Goal: Browse casually

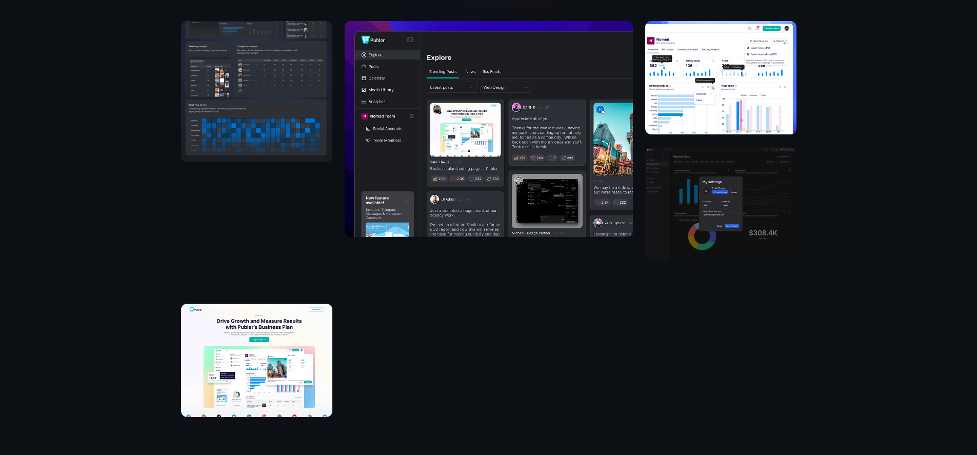
scroll to position [357, 0]
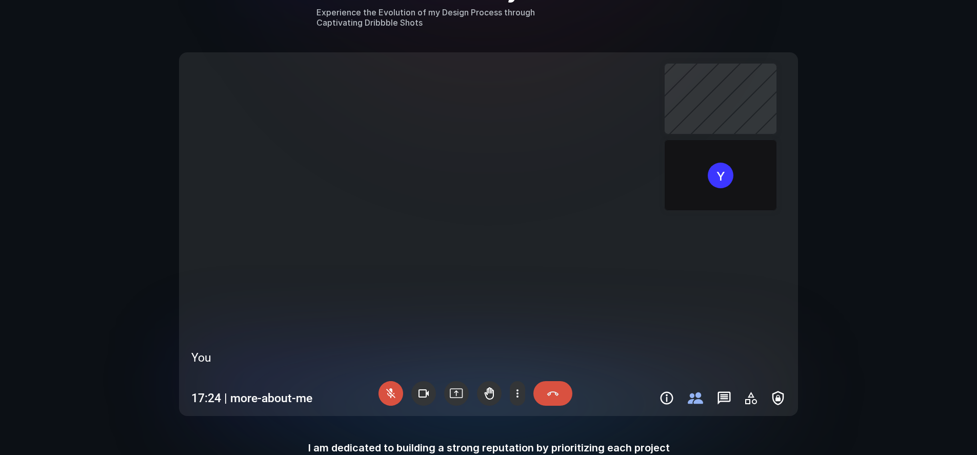
scroll to position [1112, 0]
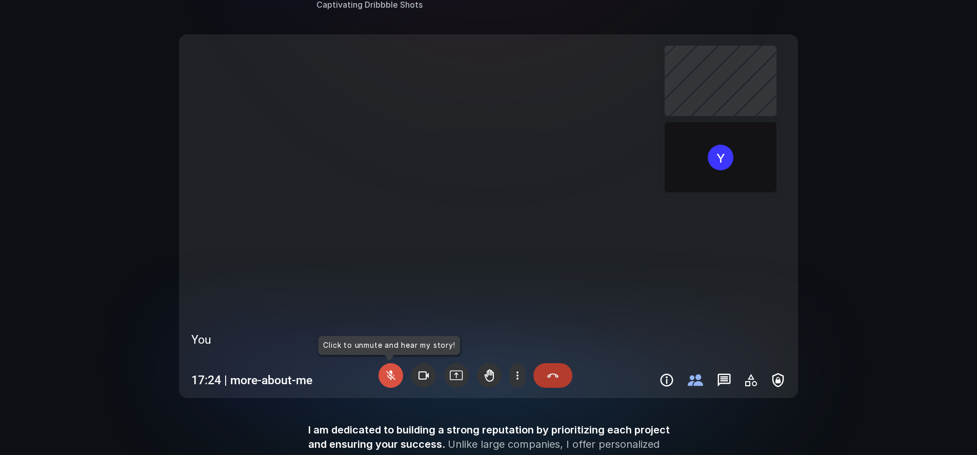
click at [539, 376] on div at bounding box center [553, 375] width 39 height 25
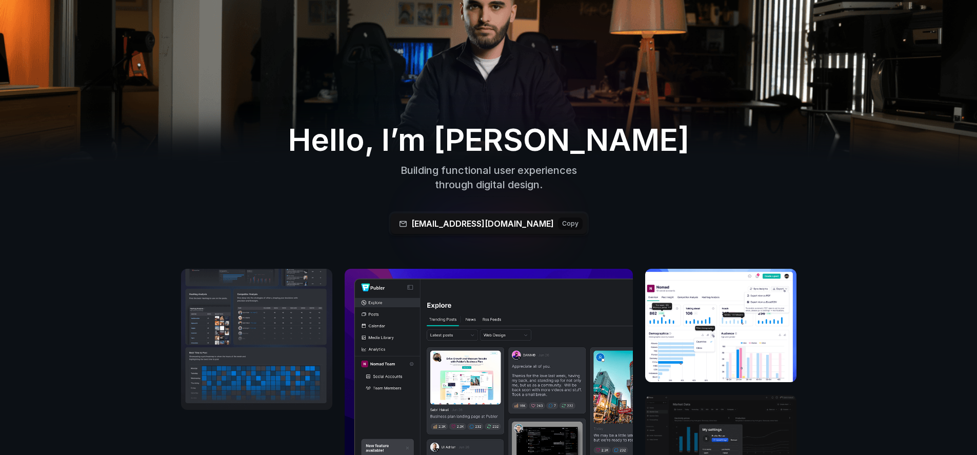
scroll to position [0, 0]
